Goal: Browse casually: Explore the website without a specific task or goal

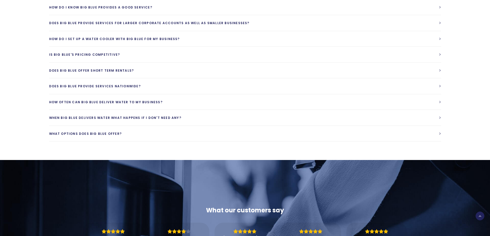
scroll to position [1219, 0]
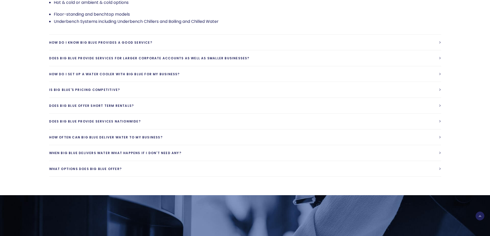
click at [478, 215] on body at bounding box center [469, 215] width 23 height 23
click at [481, 219] on html at bounding box center [469, 215] width 27 height 27
click at [480, 217] on body at bounding box center [469, 215] width 23 height 23
drag, startPoint x: 480, startPoint y: 217, endPoint x: 477, endPoint y: 203, distance: 14.2
click at [480, 217] on body at bounding box center [469, 215] width 23 height 23
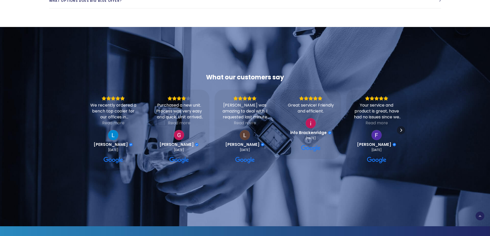
scroll to position [1450, 0]
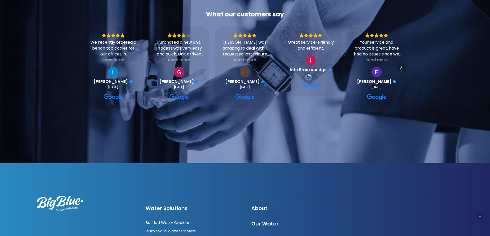
drag, startPoint x: 481, startPoint y: 213, endPoint x: 480, endPoint y: 219, distance: 5.9
click at [481, 216] on html at bounding box center [469, 215] width 27 height 27
click at [480, 219] on body at bounding box center [469, 215] width 23 height 23
click at [480, 218] on body at bounding box center [469, 215] width 23 height 23
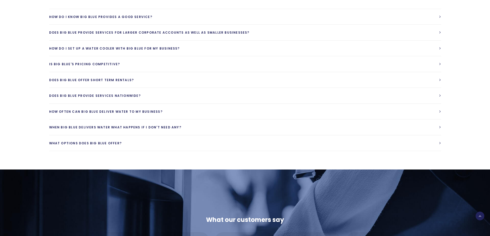
scroll to position [0, 0]
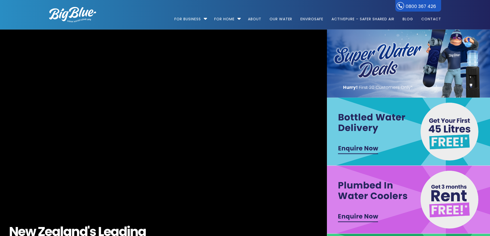
drag, startPoint x: 364, startPoint y: 162, endPoint x: 297, endPoint y: 27, distance: 151.0
